Goal: Task Accomplishment & Management: Complete application form

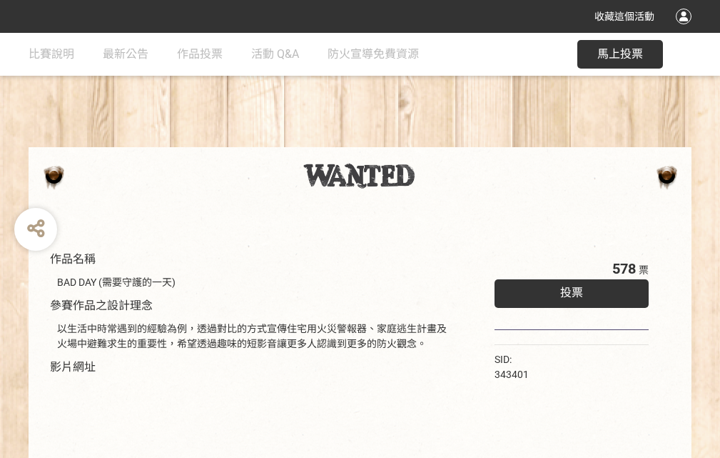
click at [686, 30] on div "收藏這個活動" at bounding box center [360, 16] width 720 height 33
click at [446, 141] on div "作品名稱 BAD DAY (需要守護的一天) 參賽作品之設計理念 以生活中時常遇到的經驗為例，透過對比的方式宣傳住宅用火災警報器、家庭逃生計畫及火場中避難求生…" at bounding box center [360, 333] width 720 height 601
click at [568, 289] on span "投票" at bounding box center [572, 293] width 23 height 14
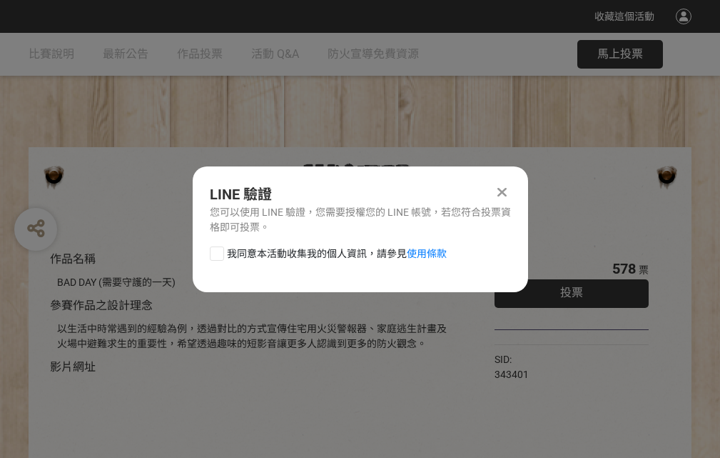
click at [216, 251] on div at bounding box center [217, 253] width 14 height 14
checkbox input "true"
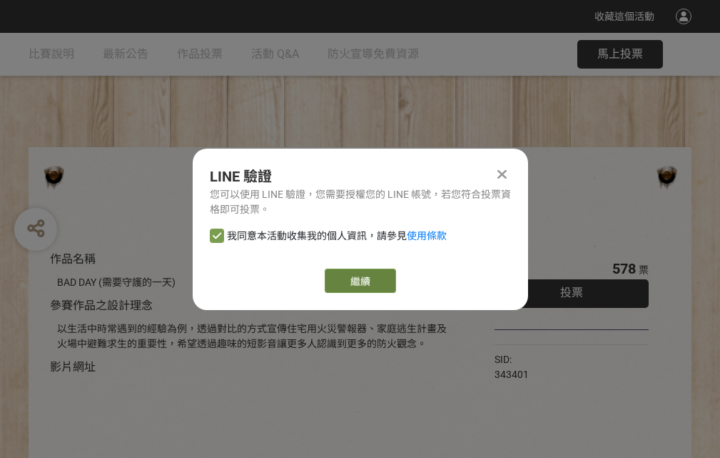
click at [359, 281] on link "繼續" at bounding box center [360, 280] width 71 height 24
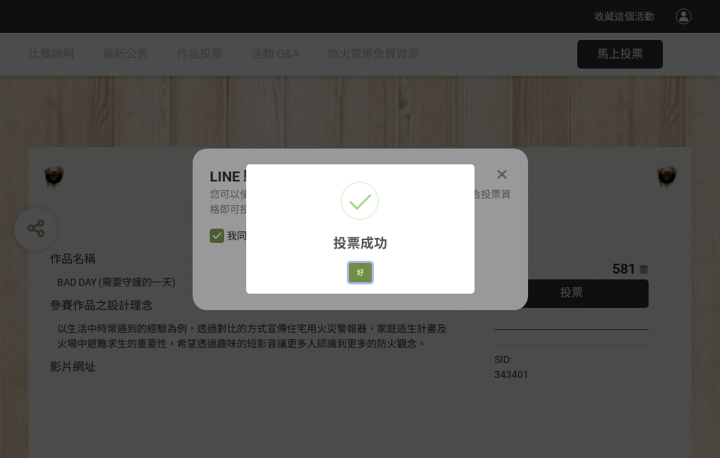
click at [356, 270] on button "好" at bounding box center [360, 273] width 23 height 20
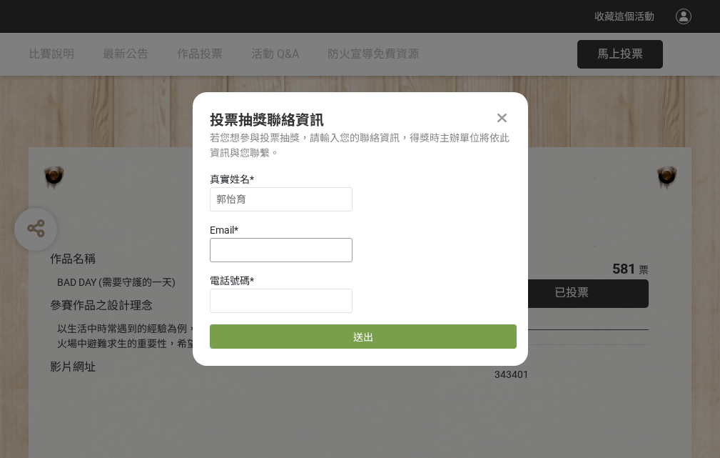
click at [286, 249] on input at bounding box center [281, 250] width 143 height 24
type input "[EMAIL_ADDRESS][DOMAIN_NAME]"
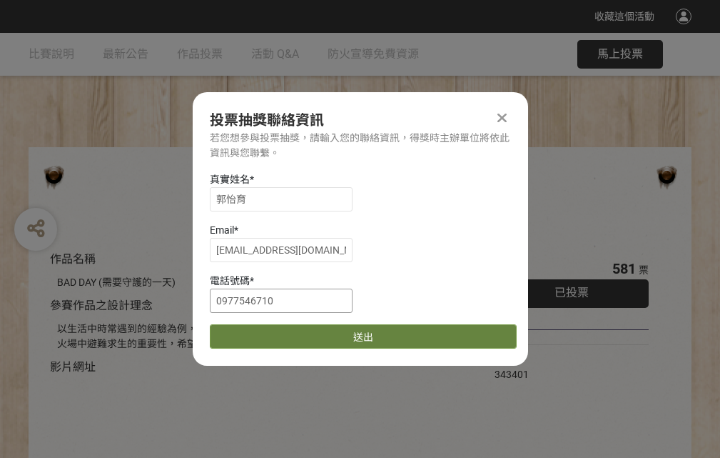
type input "0977546710"
click at [251, 331] on button "送出" at bounding box center [363, 336] width 307 height 24
